Goal: Transaction & Acquisition: Purchase product/service

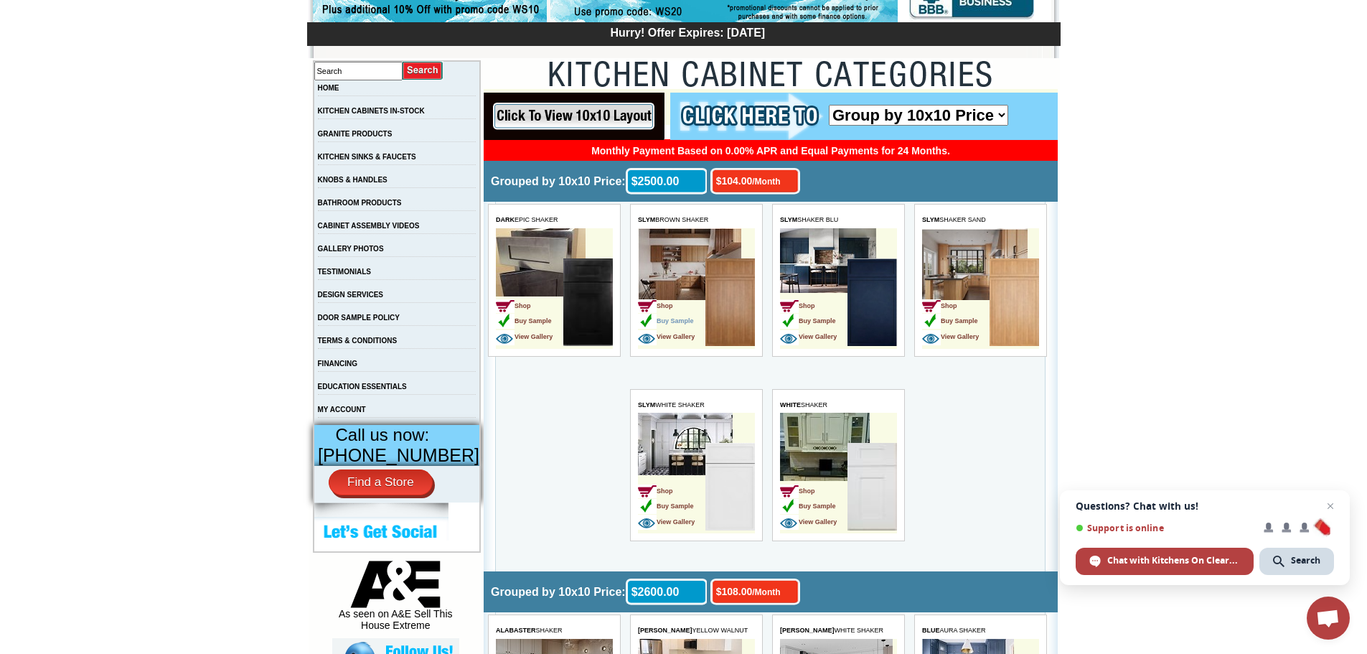
click at [676, 317] on span "Buy Sample" at bounding box center [666, 320] width 56 height 7
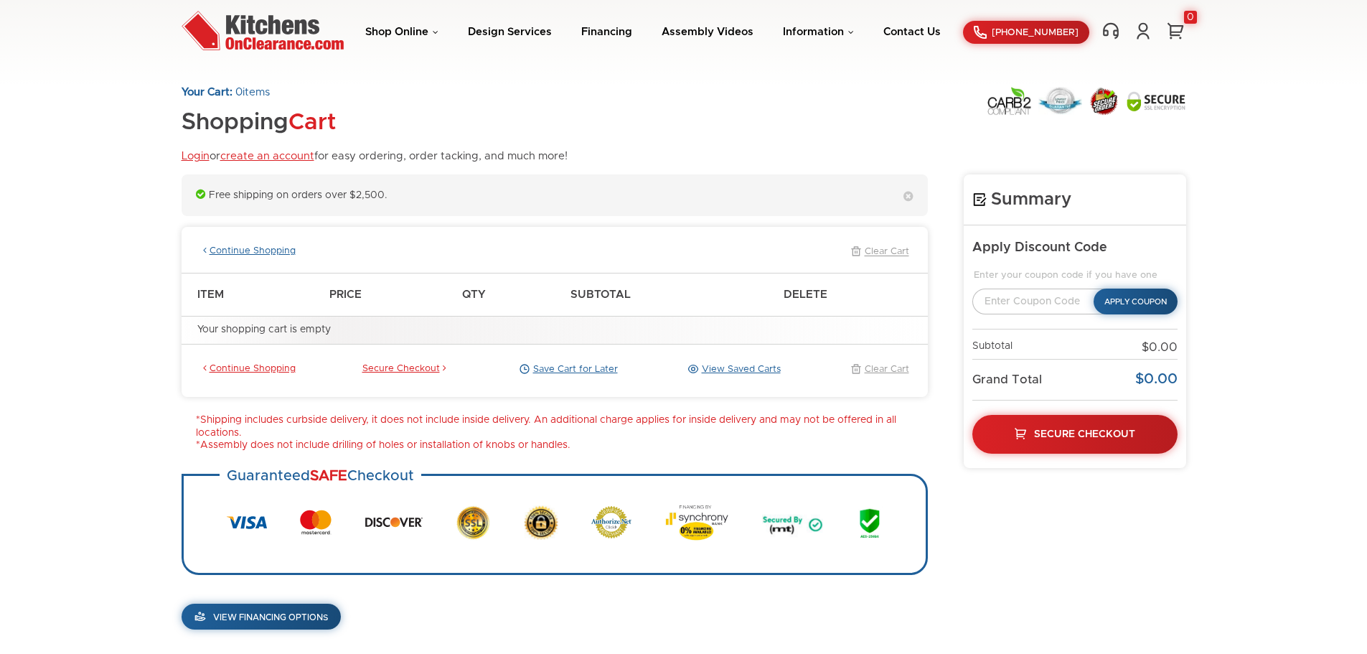
click at [281, 248] on link "Continue Shopping" at bounding box center [247, 251] width 95 height 13
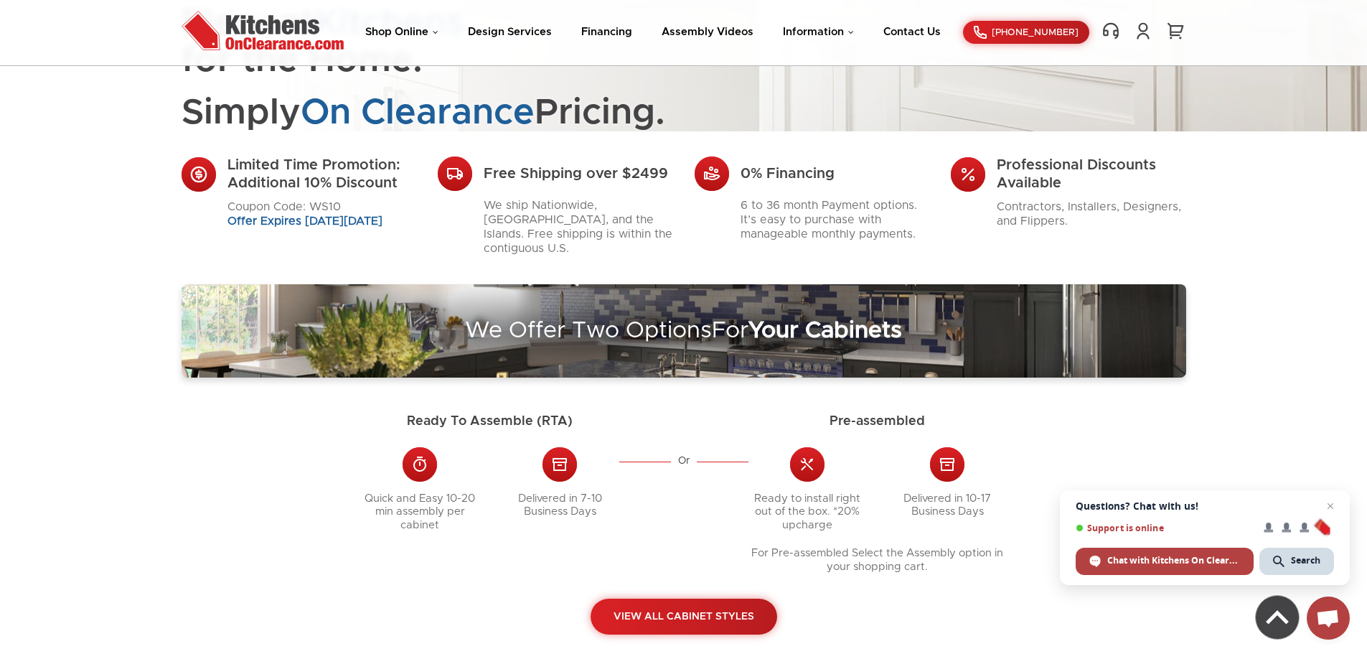
scroll to position [287, 0]
